Goal: Task Accomplishment & Management: Manage account settings

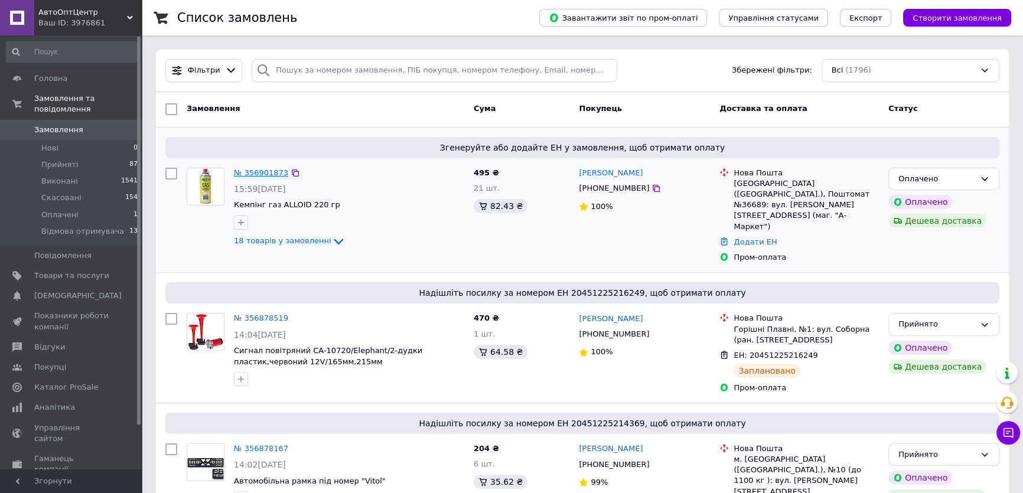
click at [255, 170] on link "№ 356901873" at bounding box center [261, 172] width 54 height 9
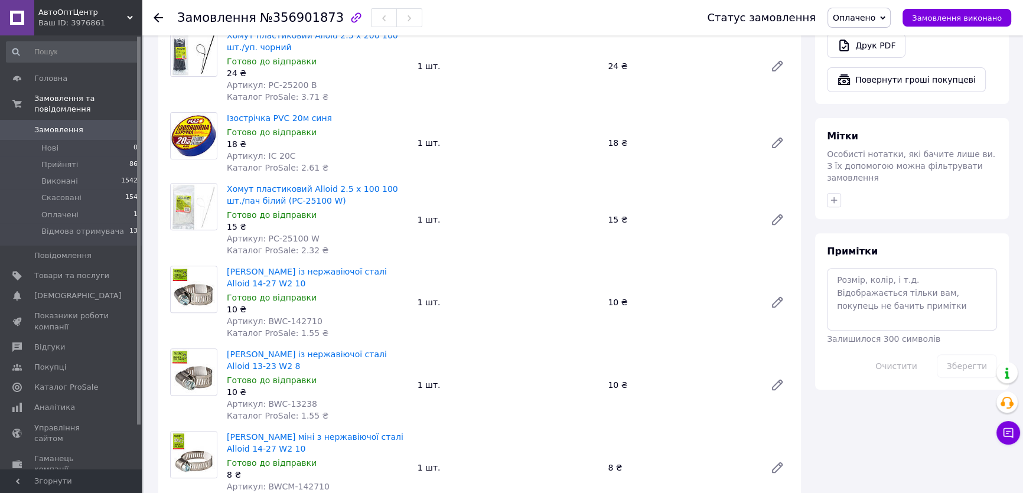
scroll to position [537, 0]
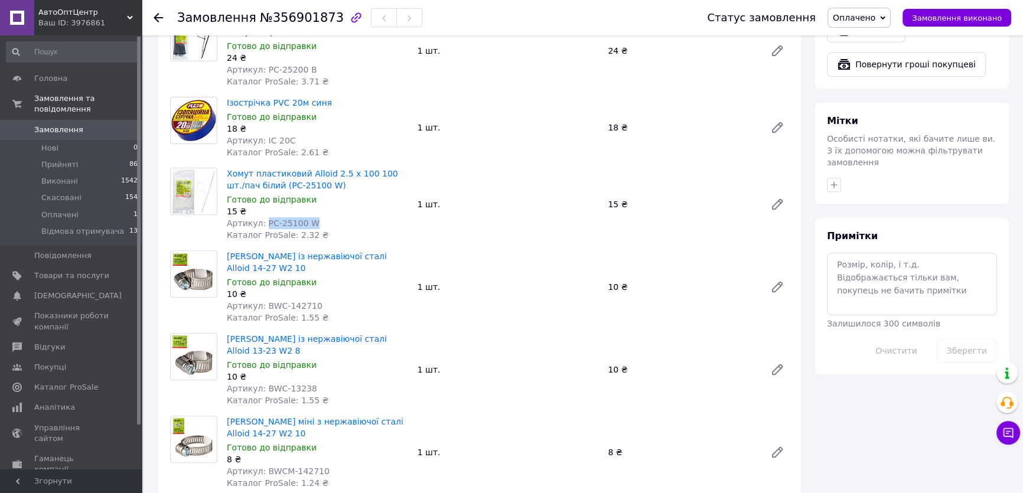
drag, startPoint x: 261, startPoint y: 199, endPoint x: 309, endPoint y: 201, distance: 47.9
click at [309, 217] on div "Артикул: PC-25100 W" at bounding box center [317, 223] width 181 height 12
copy span "PC-25100 W"
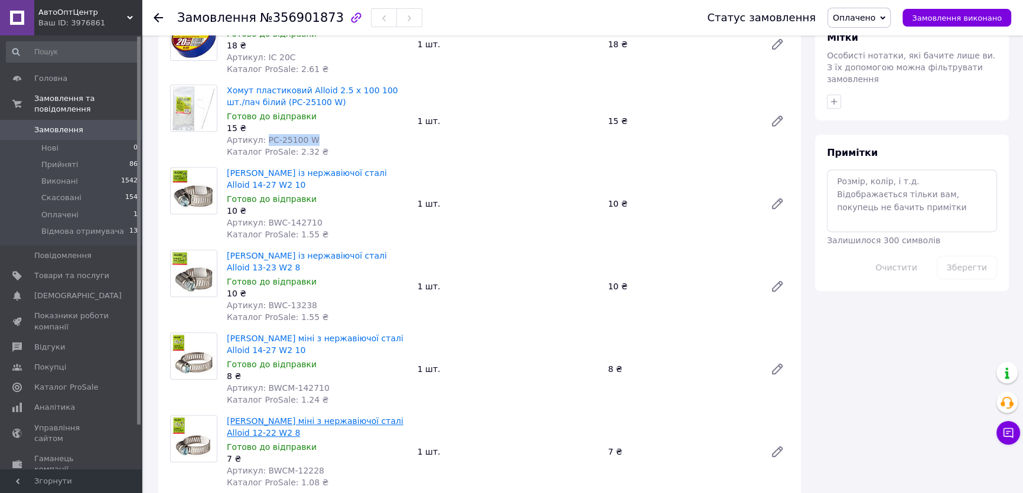
scroll to position [644, 0]
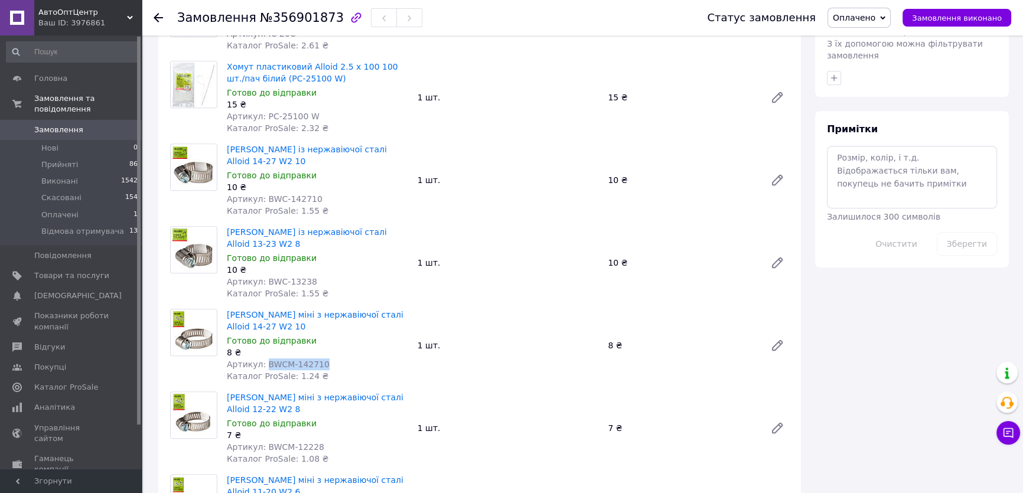
drag, startPoint x: 262, startPoint y: 317, endPoint x: 321, endPoint y: 317, distance: 59.1
click at [321, 359] on div "Артикул: BWCM-142710" at bounding box center [317, 365] width 181 height 12
copy span "BWCM-142710"
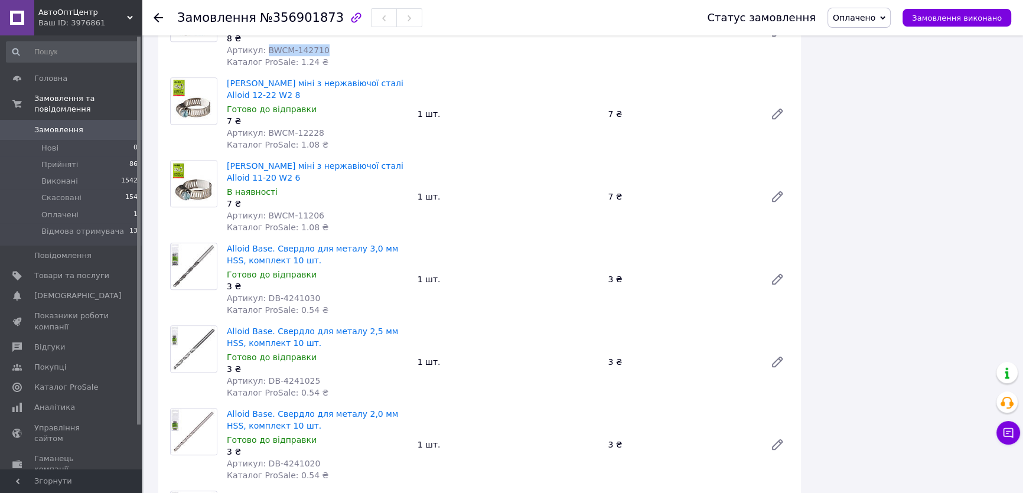
scroll to position [913, 0]
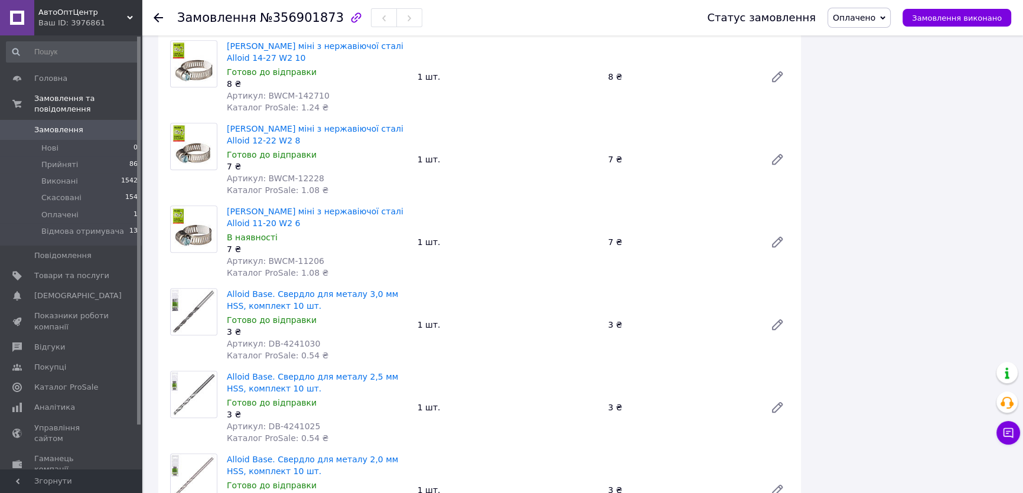
drag, startPoint x: 184, startPoint y: 258, endPoint x: 384, endPoint y: 253, distance: 199.7
click at [384, 288] on span "Alloid Base. Свердло для металу 3,0 мм HSS, комплект 10 шт." at bounding box center [317, 300] width 181 height 24
drag, startPoint x: 262, startPoint y: 298, endPoint x: 310, endPoint y: 300, distance: 47.9
click at [310, 338] on div "Артикул: DB-4241030" at bounding box center [317, 344] width 181 height 12
copy span "DB-4241030"
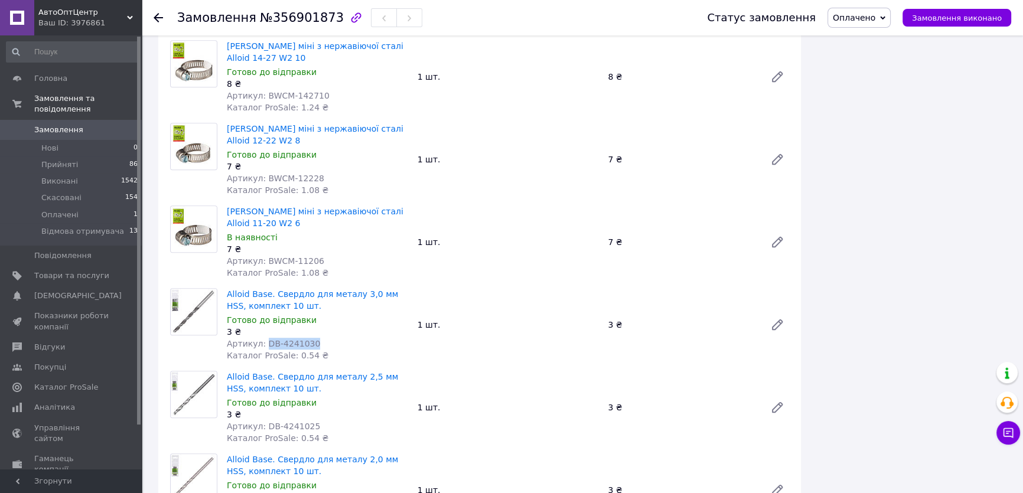
copy span "DB-4241030"
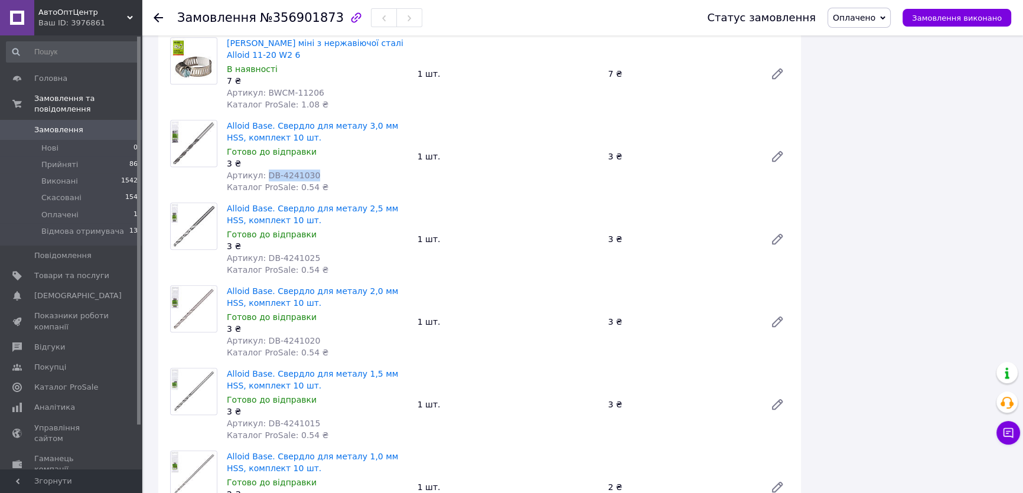
scroll to position [1040, 0]
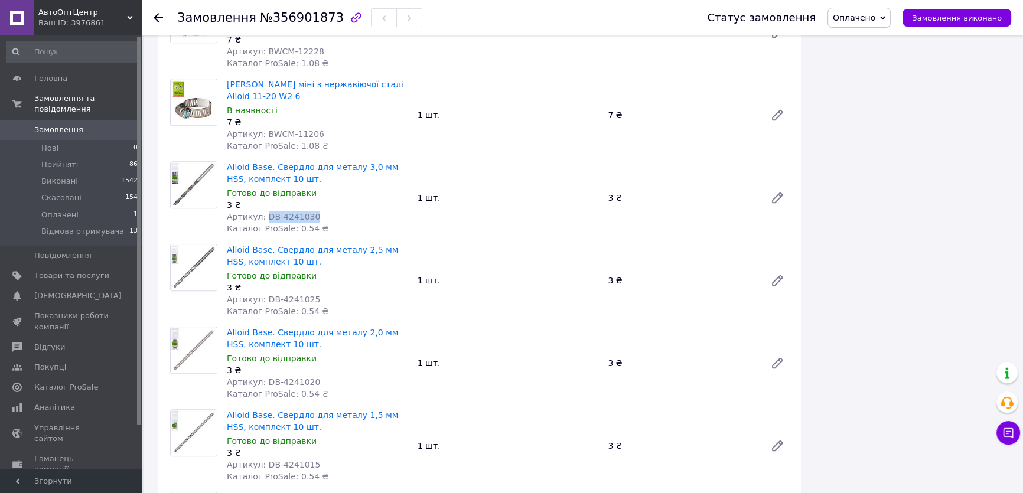
copy span "DB-4241030"
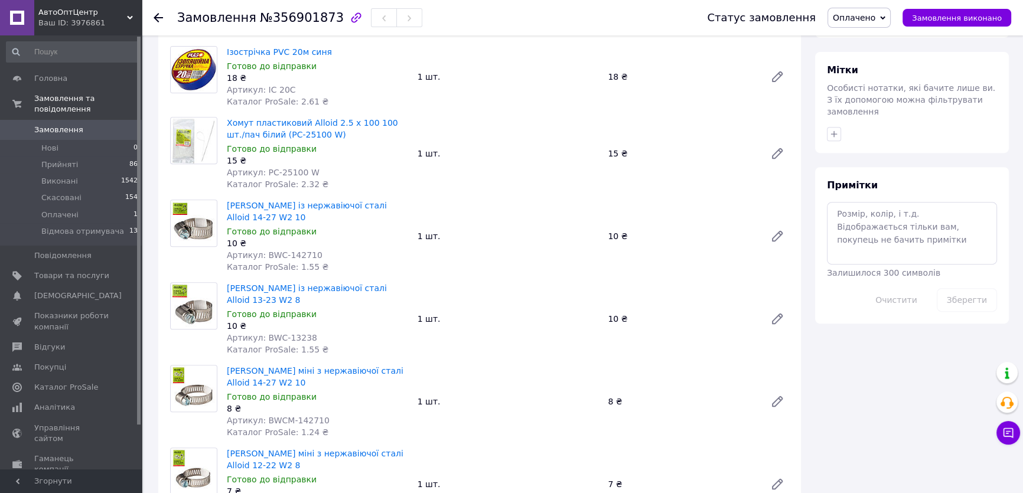
scroll to position [717, 0]
